Goal: Task Accomplishment & Management: Manage account settings

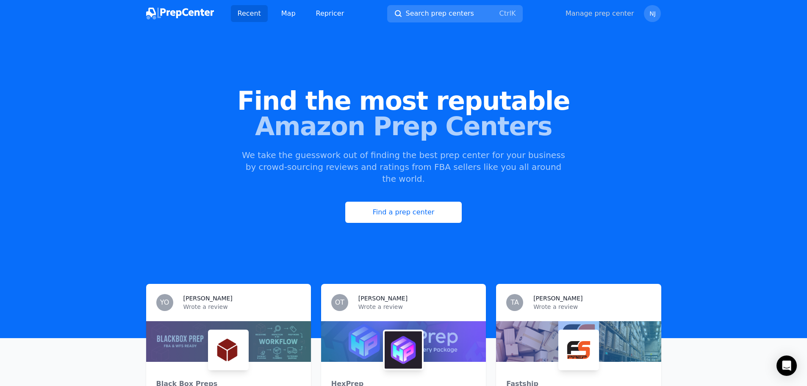
click at [616, 18] on link "Manage prep center" at bounding box center [599, 13] width 69 height 10
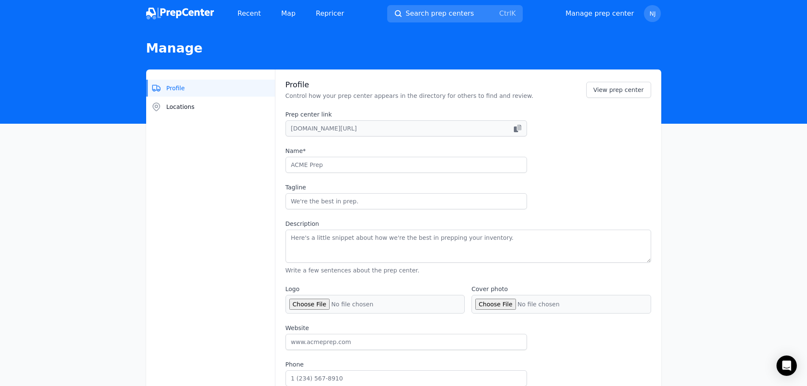
type input "Dispatch Fulfillment LLC"
type input "We Prep. You Sell. Everyone Wins."
type textarea "Lo ips dol sitametco adipisc elits doeiu temporinc utl etdolorem! 🚀 Aliq enimad…"
type input "[URL][DOMAIN_NAME]"
type input "7249807343"
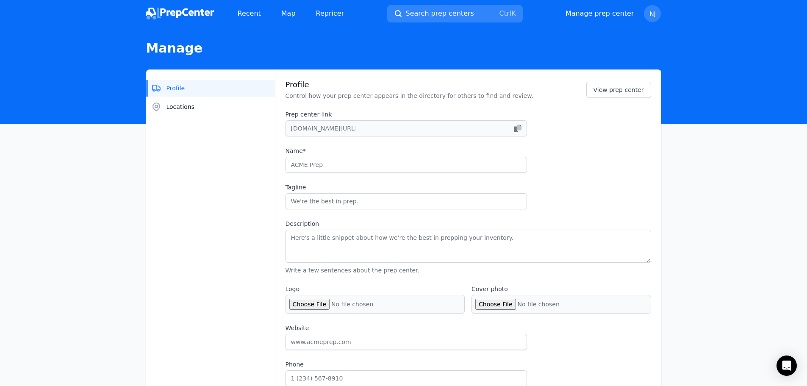
type input "[EMAIL_ADDRESS][DOMAIN_NAME]"
checkbox input "true"
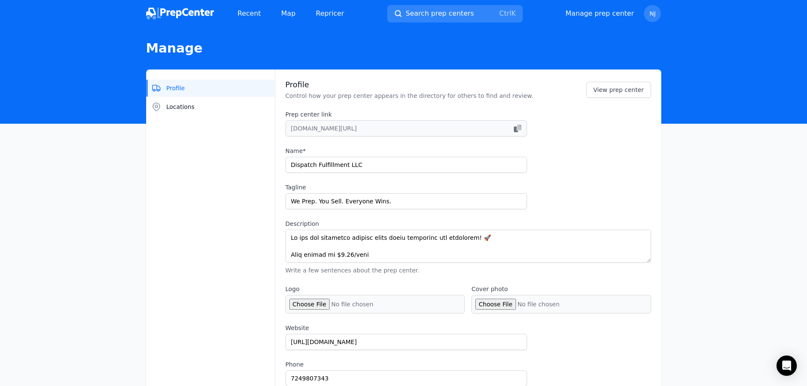
checkbox input "true"
select select "24to48"
type input "dispatchaio"
type input "dispatch__aio"
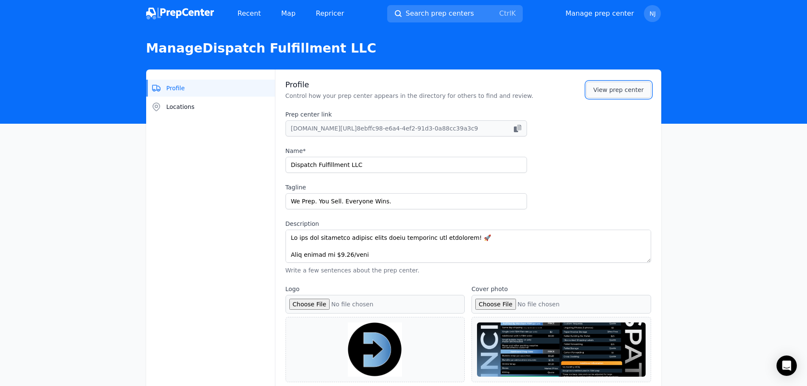
click at [623, 93] on link "View prep center" at bounding box center [618, 90] width 65 height 16
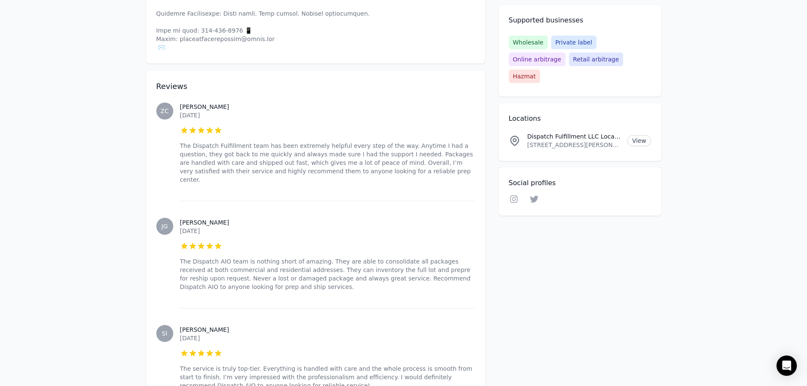
scroll to position [635, 0]
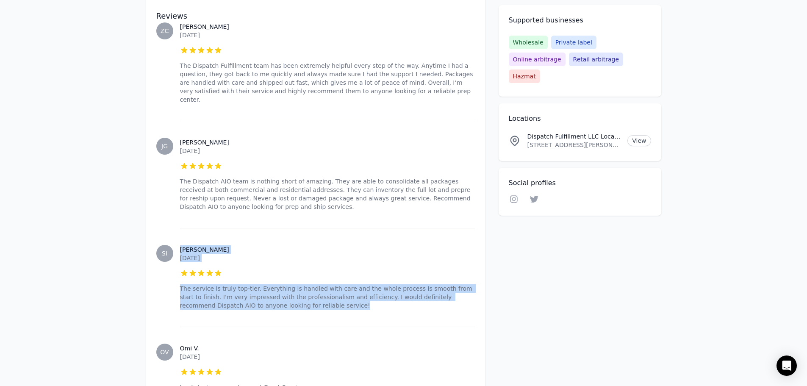
drag, startPoint x: 171, startPoint y: 252, endPoint x: 341, endPoint y: 273, distance: 170.7
click at [341, 273] on div "SI [PERSON_NAME] [DATE] 5 out of 5 stars The service is truly top-tier. Everyth…" at bounding box center [315, 277] width 318 height 99
click at [336, 228] on div "[PERSON_NAME] [DATE] 5 out of 5 stars The service is truly top-tier. Everything…" at bounding box center [327, 277] width 295 height 99
